Goal: Task Accomplishment & Management: Complete application form

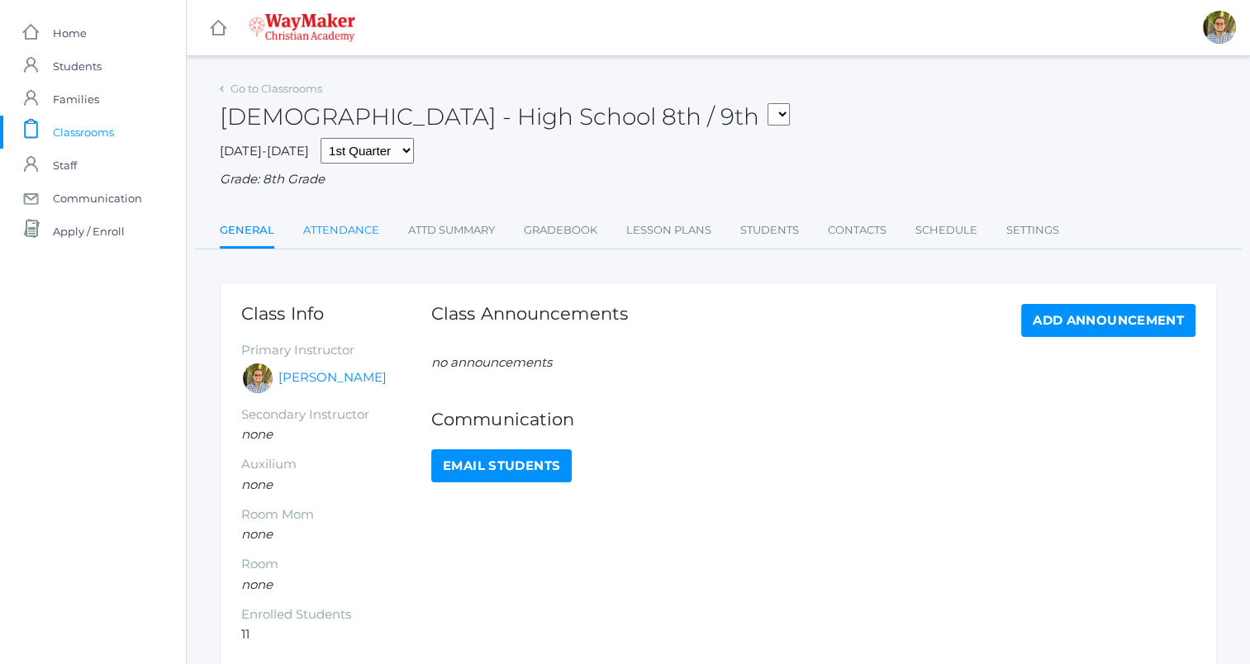
click at [348, 231] on link "Attendance" at bounding box center [341, 230] width 76 height 33
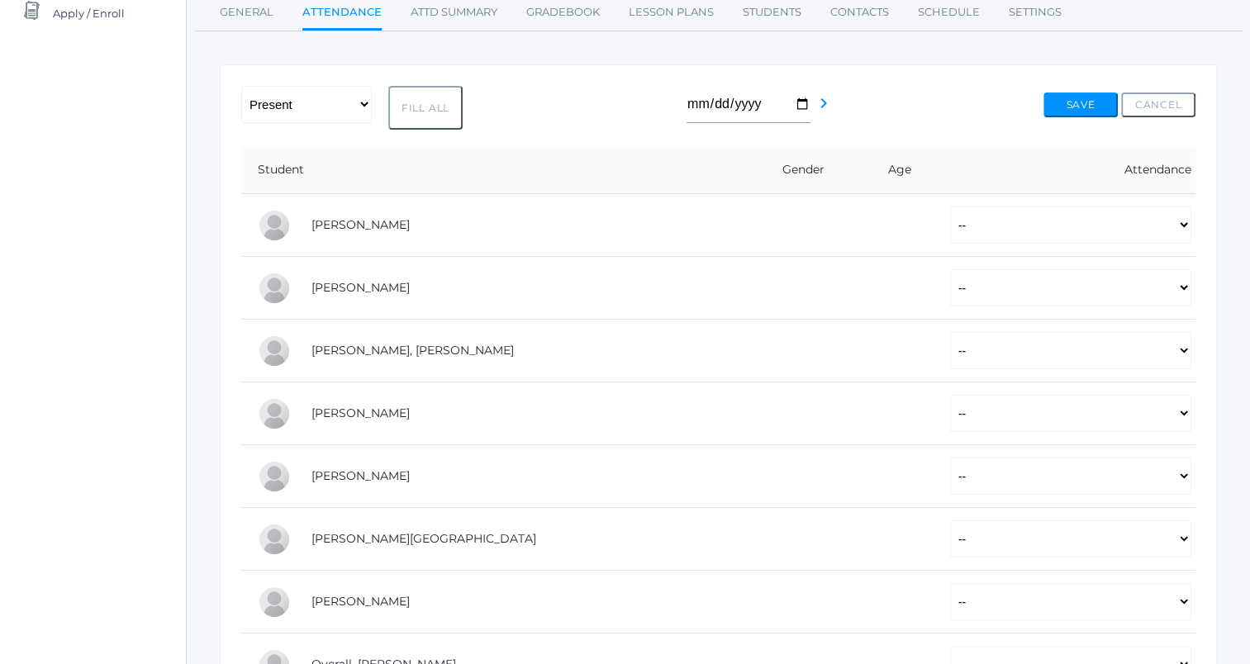
scroll to position [228, 0]
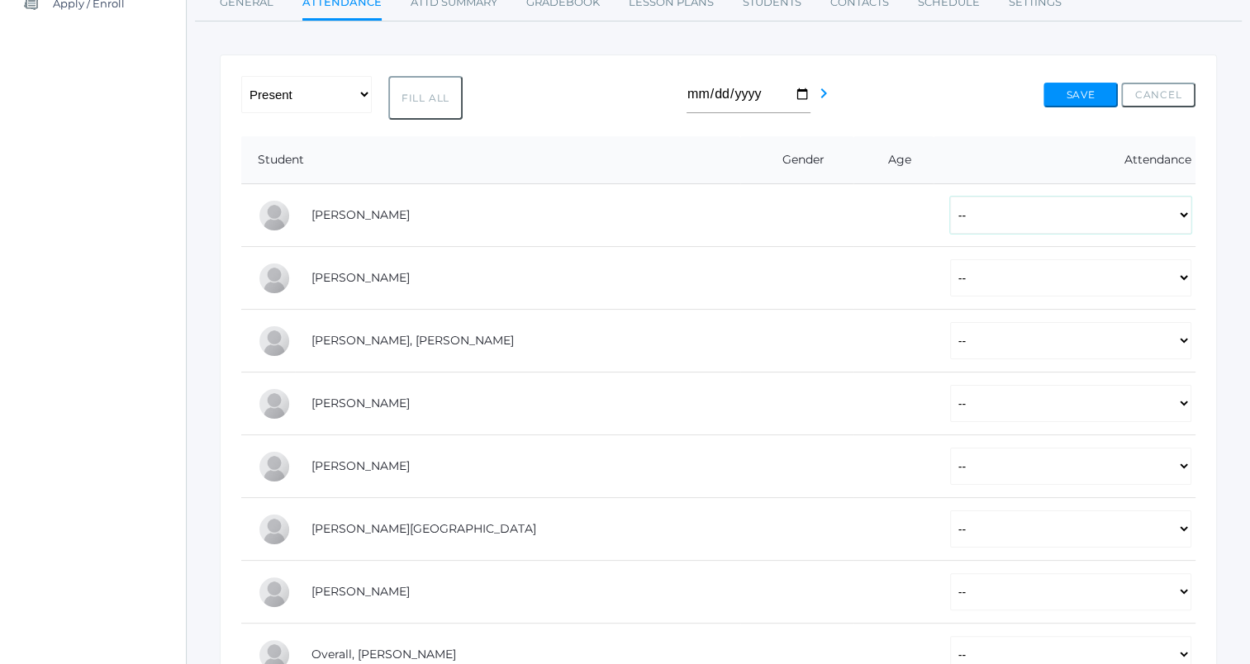
click at [1162, 210] on select "-- Present Tardy Excused Tardy Unexcused Absent Excused Absent Unexcused" at bounding box center [1070, 215] width 241 height 37
select select "P"
click at [950, 197] on select "-- Present Tardy Excused Tardy Unexcused Absent Excused Absent Unexcused" at bounding box center [1070, 215] width 241 height 37
click at [950, 340] on select "-- Present Tardy Excused Tardy Unexcused Absent Excused Absent Unexcused" at bounding box center [1070, 340] width 241 height 37
select select "P"
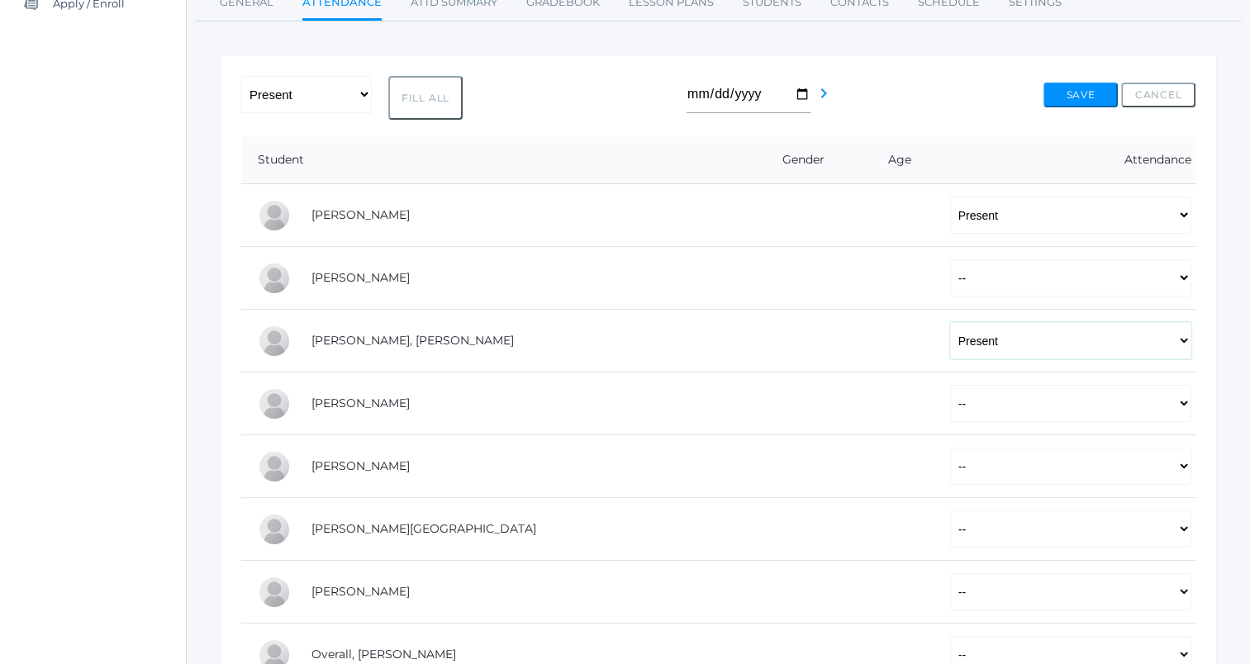
click at [950, 322] on select "-- Present Tardy Excused Tardy Unexcused Absent Excused Absent Unexcused" at bounding box center [1070, 340] width 241 height 37
click at [998, 412] on select "-- Present Tardy Excused Tardy Unexcused Absent Excused Absent Unexcused" at bounding box center [1070, 403] width 241 height 37
select select "P"
click at [950, 385] on select "-- Present Tardy Excused Tardy Unexcused Absent Excused Absent Unexcused" at bounding box center [1070, 403] width 241 height 37
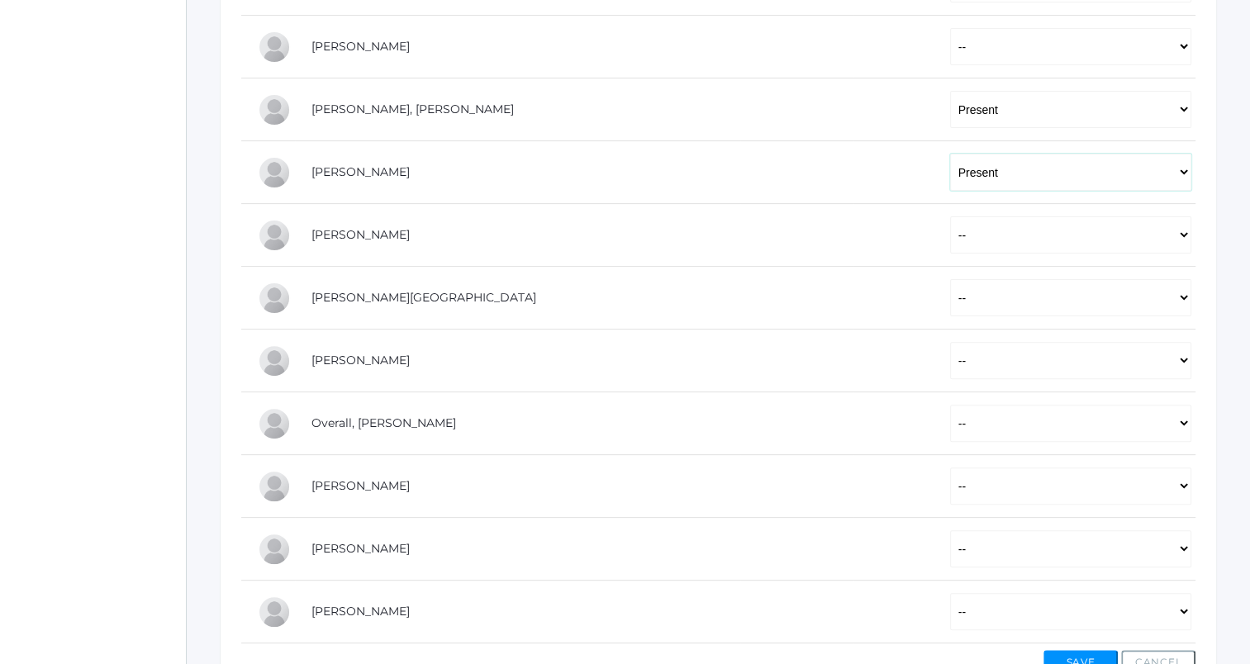
scroll to position [464, 0]
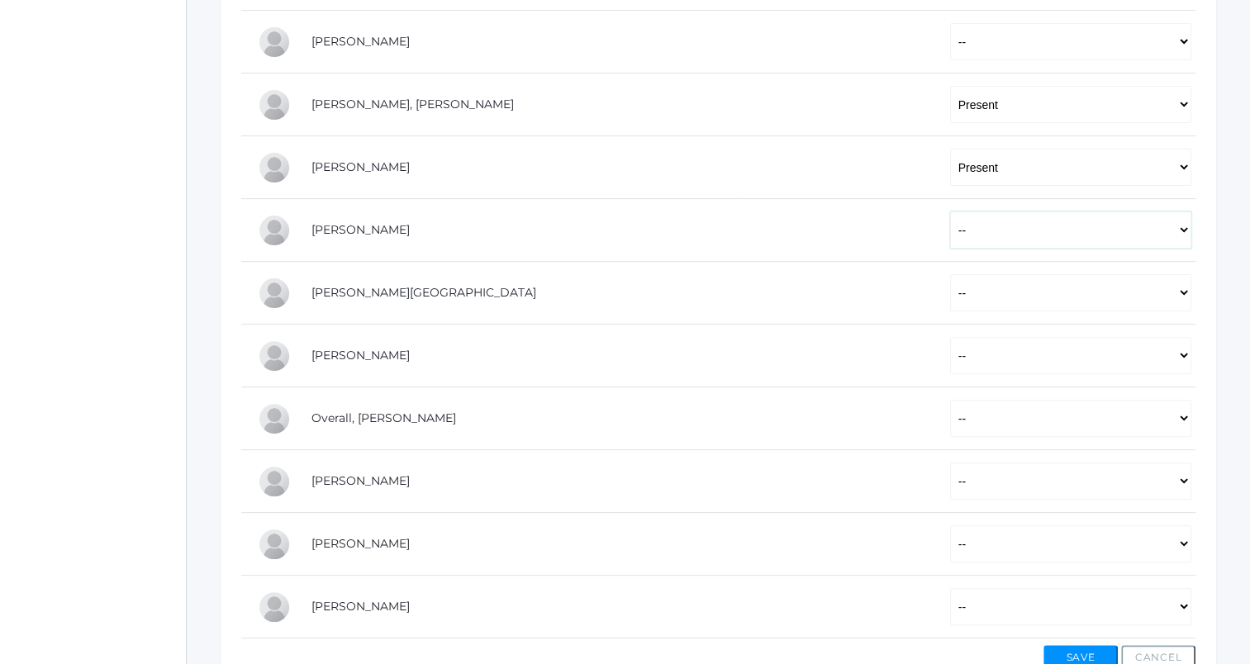
click at [984, 236] on select "-- Present Tardy Excused Tardy Unexcused Absent Excused Absent Unexcused" at bounding box center [1070, 229] width 241 height 37
select select "P"
click at [950, 211] on select "-- Present Tardy Excused Tardy Unexcused Absent Excused Absent Unexcused" at bounding box center [1070, 229] width 241 height 37
click at [956, 302] on select "-- Present Tardy Excused Tardy Unexcused Absent Excused Absent Unexcused" at bounding box center [1070, 292] width 241 height 37
select select "P"
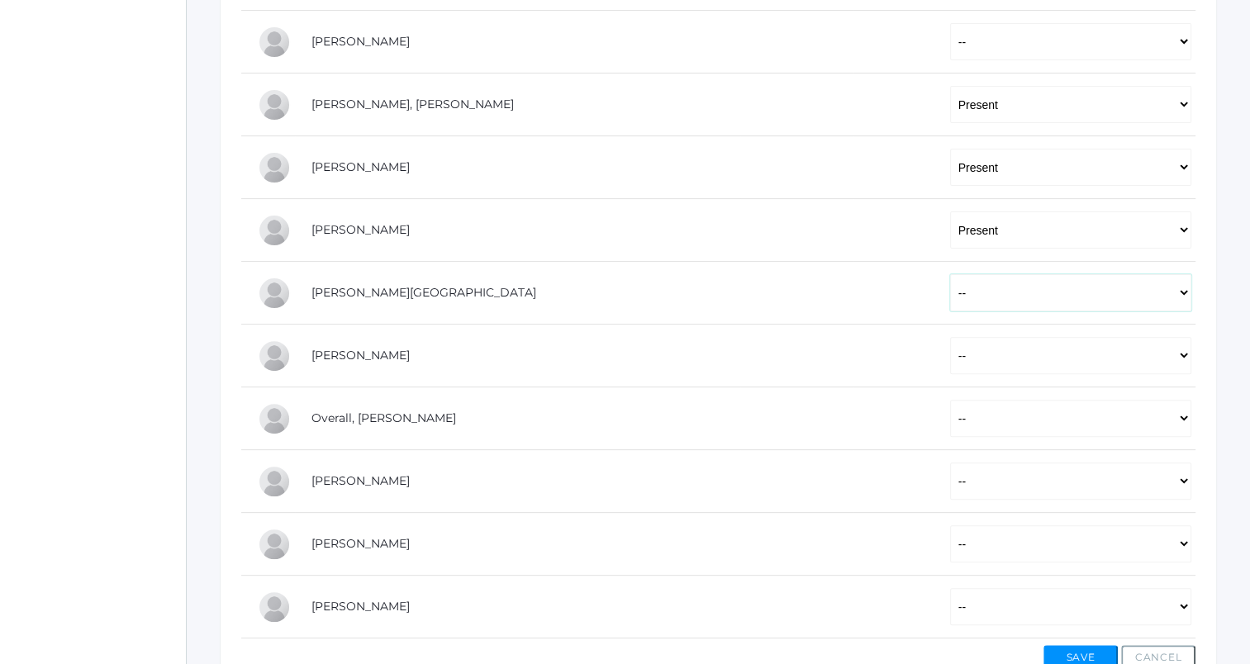
click at [950, 274] on select "-- Present Tardy Excused Tardy Unexcused Absent Excused Absent Unexcused" at bounding box center [1070, 292] width 241 height 37
click at [965, 359] on select "-- Present Tardy Excused Tardy Unexcused Absent Excused Absent Unexcused" at bounding box center [1070, 355] width 241 height 37
select select "P"
click at [950, 337] on select "-- Present Tardy Excused Tardy Unexcused Absent Excused Absent Unexcused" at bounding box center [1070, 355] width 241 height 37
click at [975, 413] on select "-- Present Tardy Excused Tardy Unexcused Absent Excused Absent Unexcused" at bounding box center [1070, 418] width 241 height 37
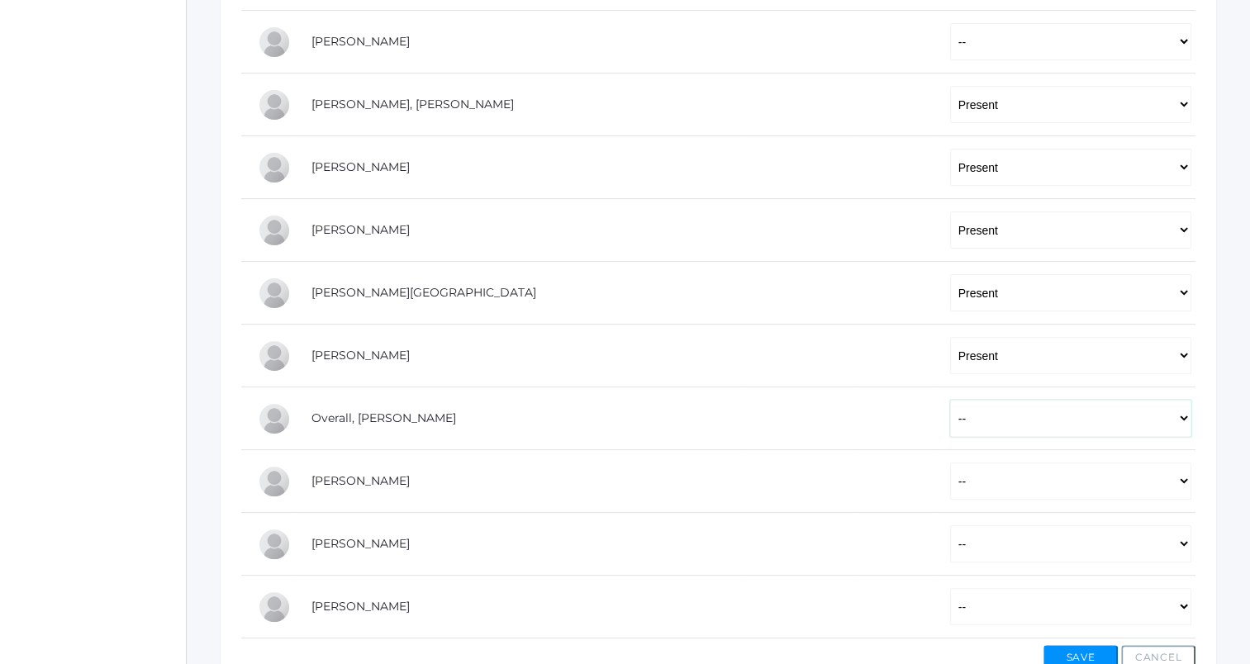
select select "P"
click at [950, 400] on select "-- Present Tardy Excused Tardy Unexcused Absent Excused Absent Unexcused" at bounding box center [1070, 418] width 241 height 37
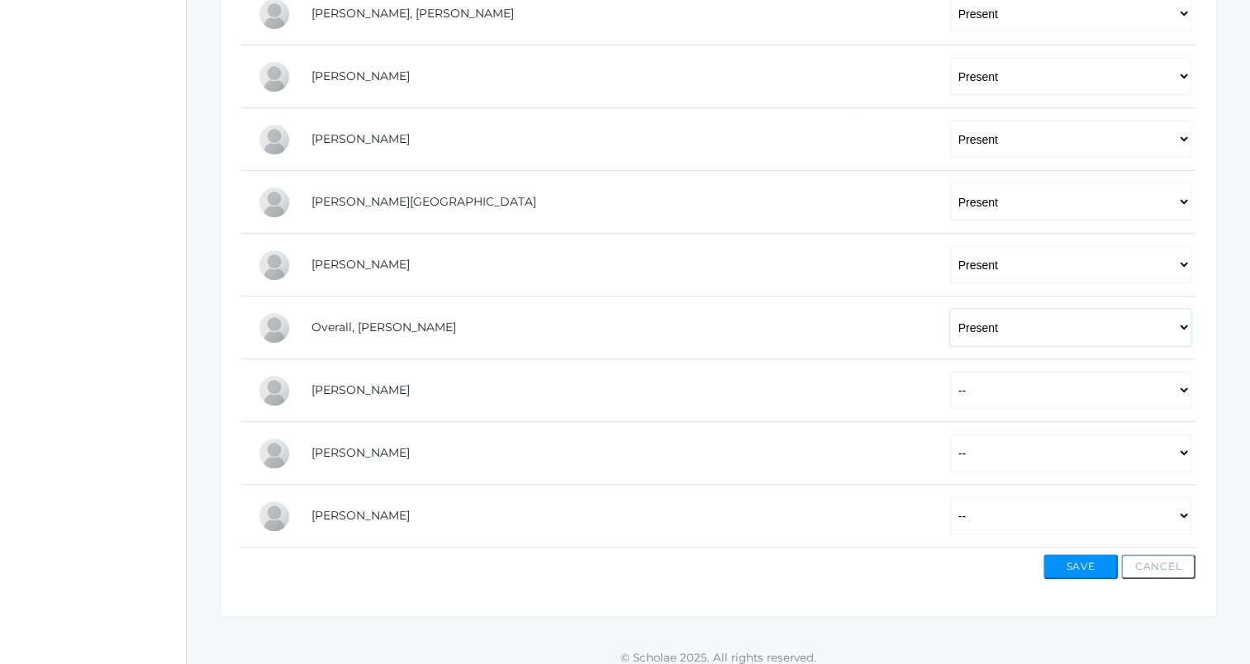
scroll to position [565, 0]
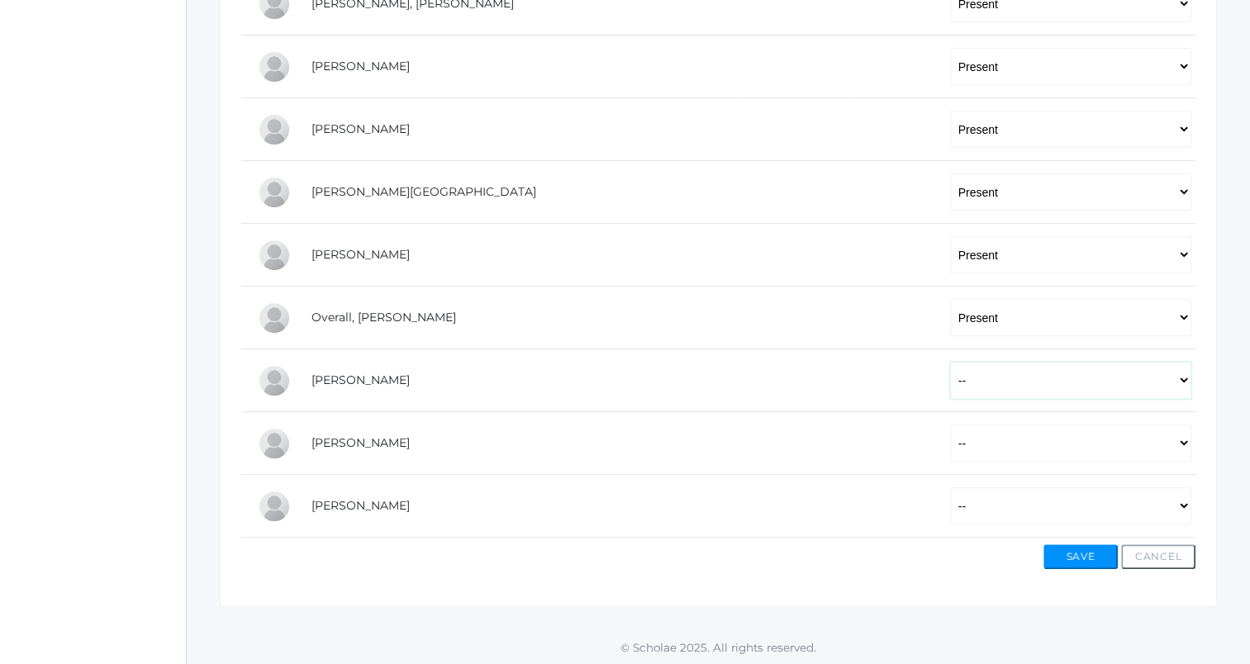
click at [976, 379] on select "-- Present Tardy Excused Tardy Unexcused Absent Excused Absent Unexcused" at bounding box center [1070, 380] width 241 height 37
click at [749, 354] on td at bounding box center [797, 380] width 114 height 63
click at [957, 439] on select "-- Present Tardy Excused Tardy Unexcused Absent Excused Absent Unexcused" at bounding box center [1070, 443] width 241 height 37
select select "P"
click at [950, 425] on select "-- Present Tardy Excused Tardy Unexcused Absent Excused Absent Unexcused" at bounding box center [1070, 443] width 241 height 37
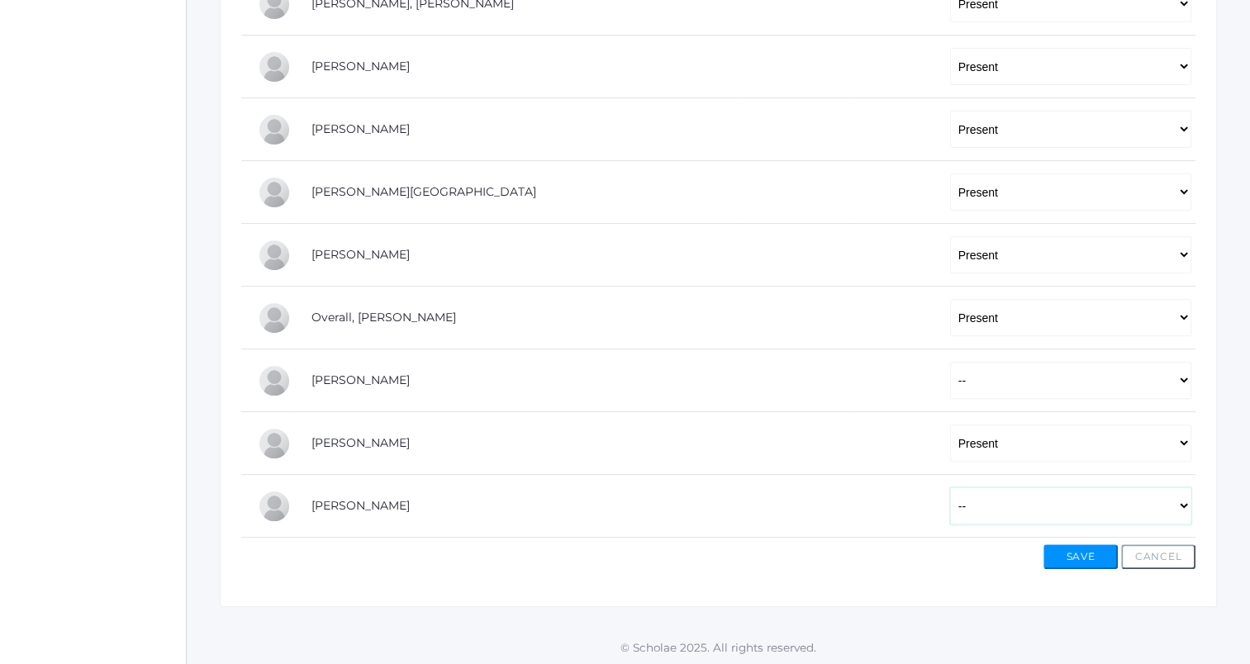
click at [1084, 501] on select "-- Present Tardy Excused Tardy Unexcused Absent Excused Absent Unexcused" at bounding box center [1070, 505] width 241 height 37
select select "P"
click at [950, 487] on select "-- Present Tardy Excused Tardy Unexcused Absent Excused Absent Unexcused" at bounding box center [1070, 505] width 241 height 37
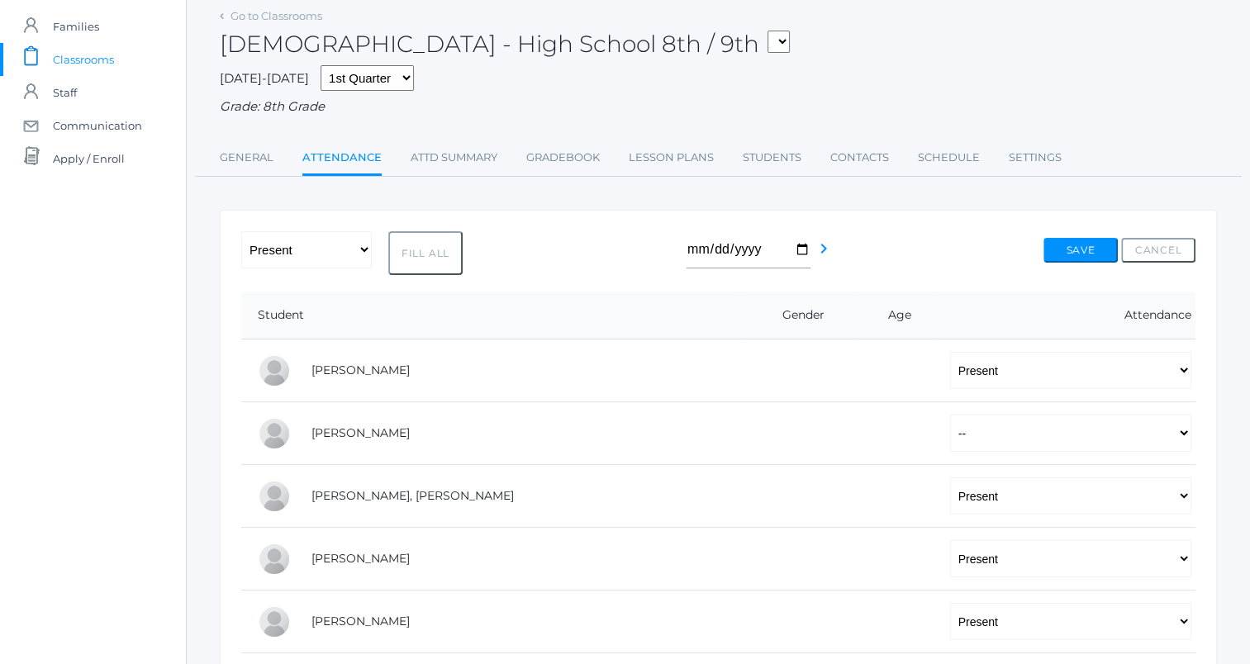
scroll to position [0, 0]
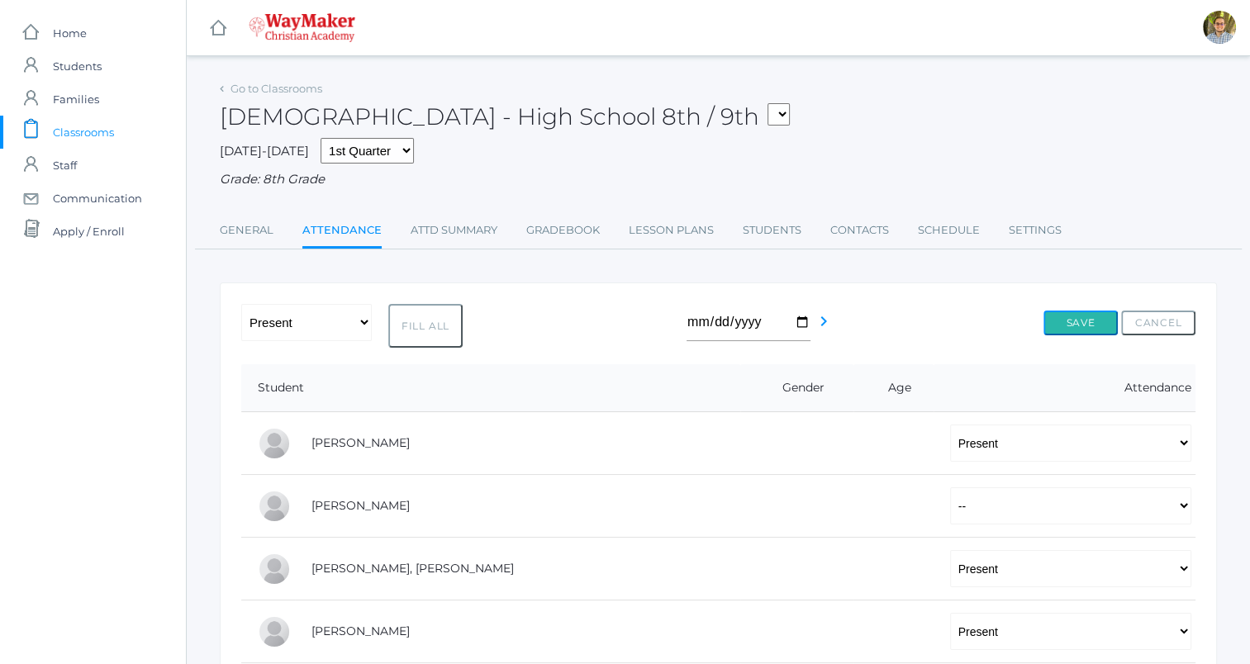
click at [1068, 323] on button "Save" at bounding box center [1080, 323] width 74 height 25
